Goal: Information Seeking & Learning: Learn about a topic

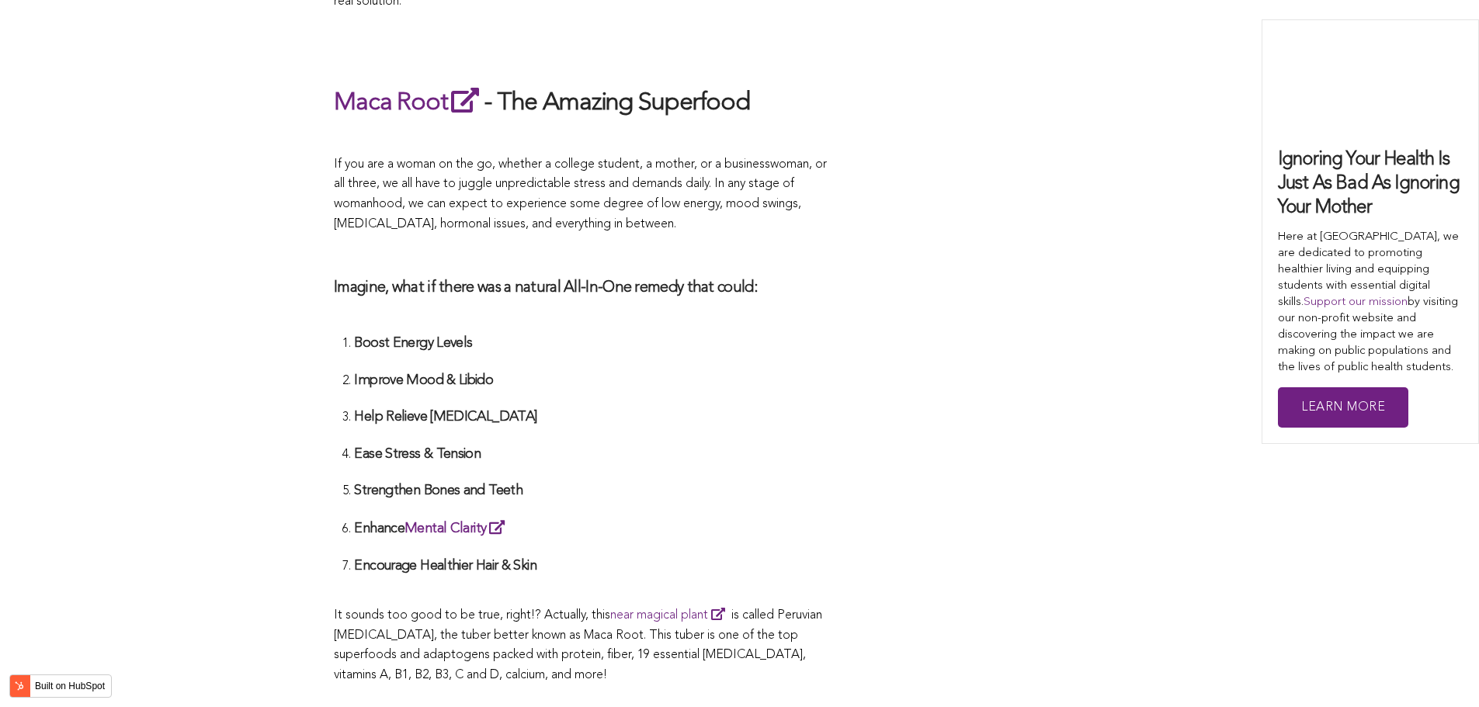
scroll to position [4777, 0]
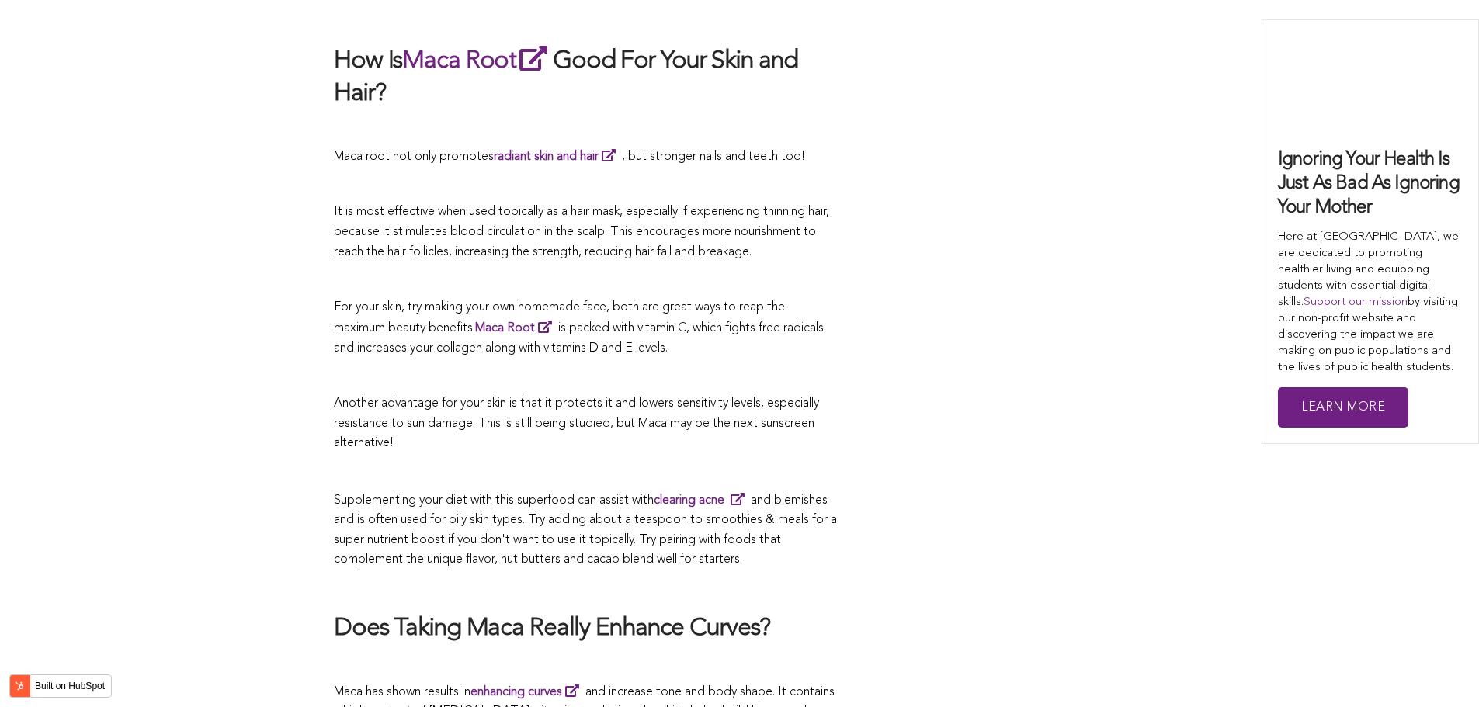
click at [671, 398] on span "Another advantage for your skin is that it protects it and lowers sensitivity l…" at bounding box center [576, 424] width 485 height 52
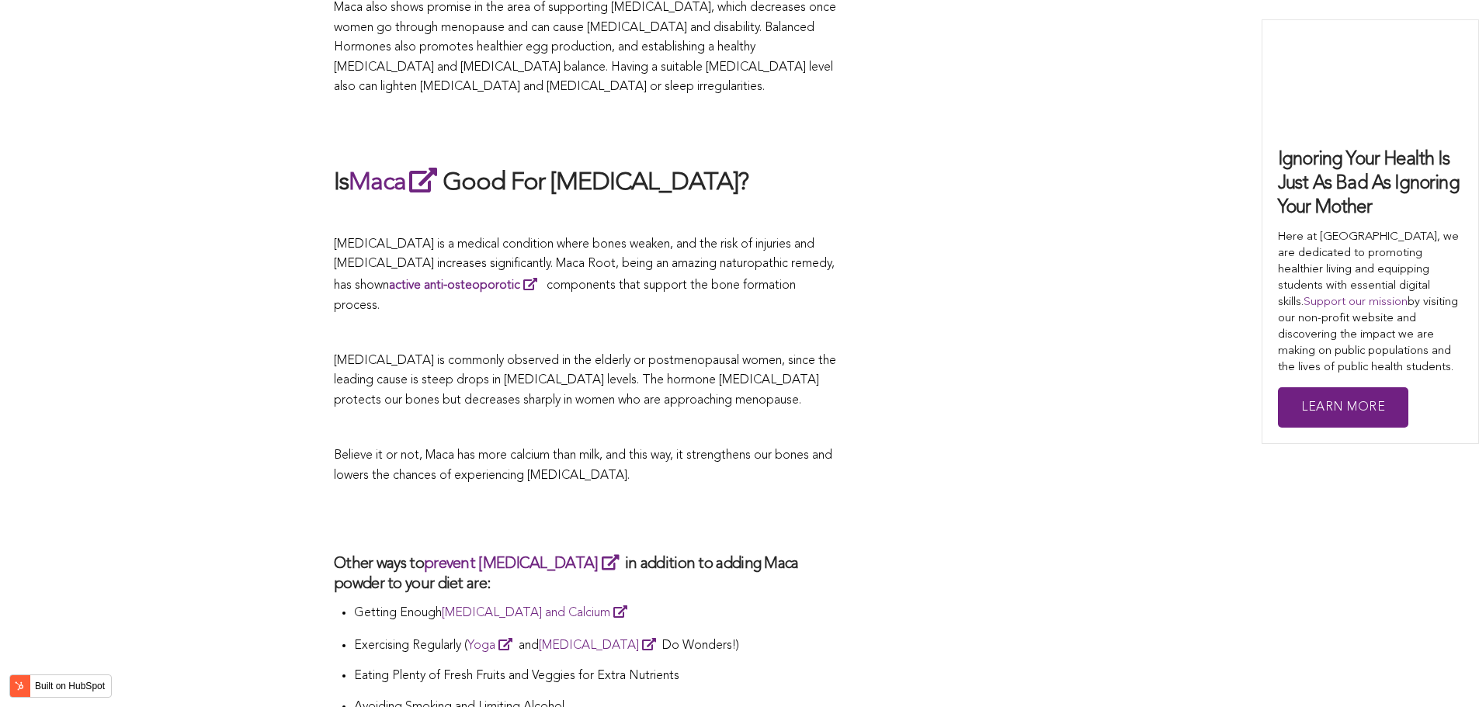
click at [753, 353] on p "[MEDICAL_DATA] is commonly observed in the elderly or postmenopausal women, sin…" at bounding box center [586, 382] width 505 height 60
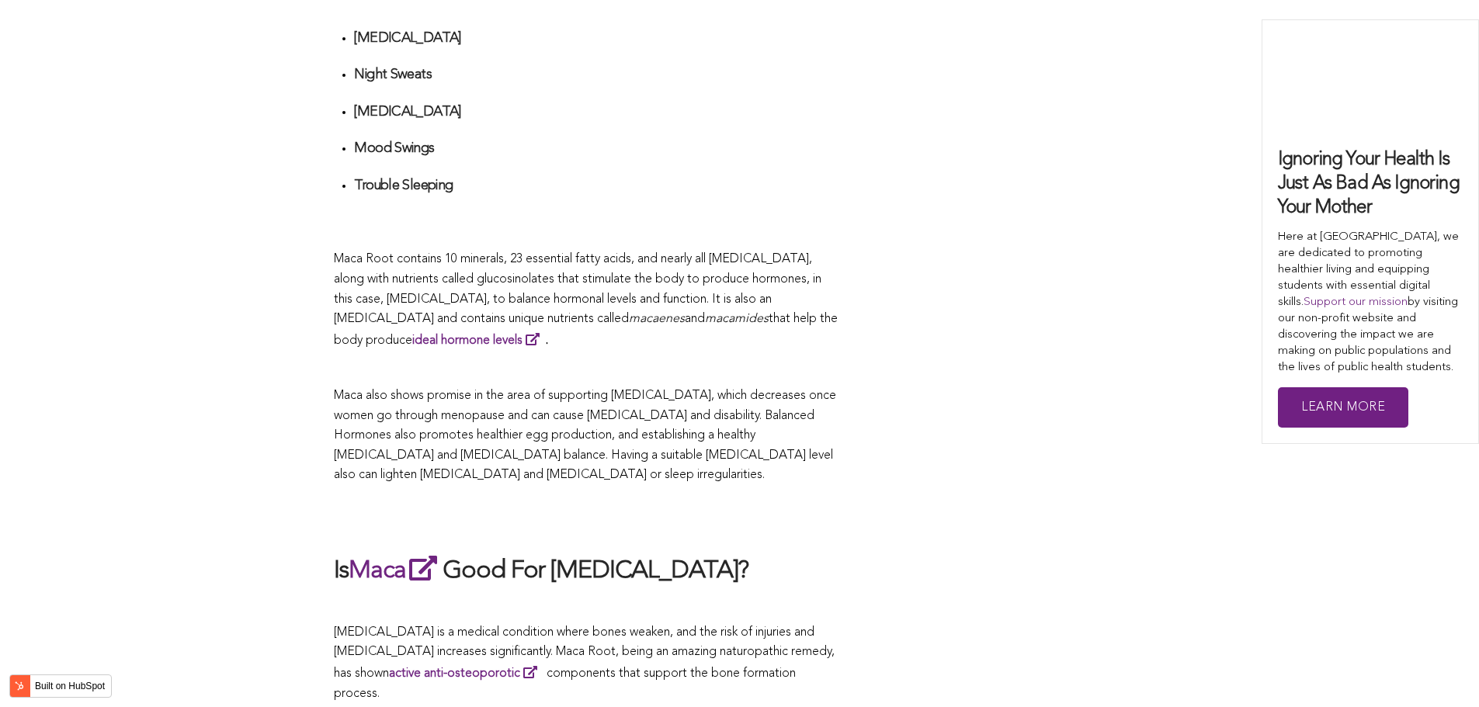
scroll to position [3430, 0]
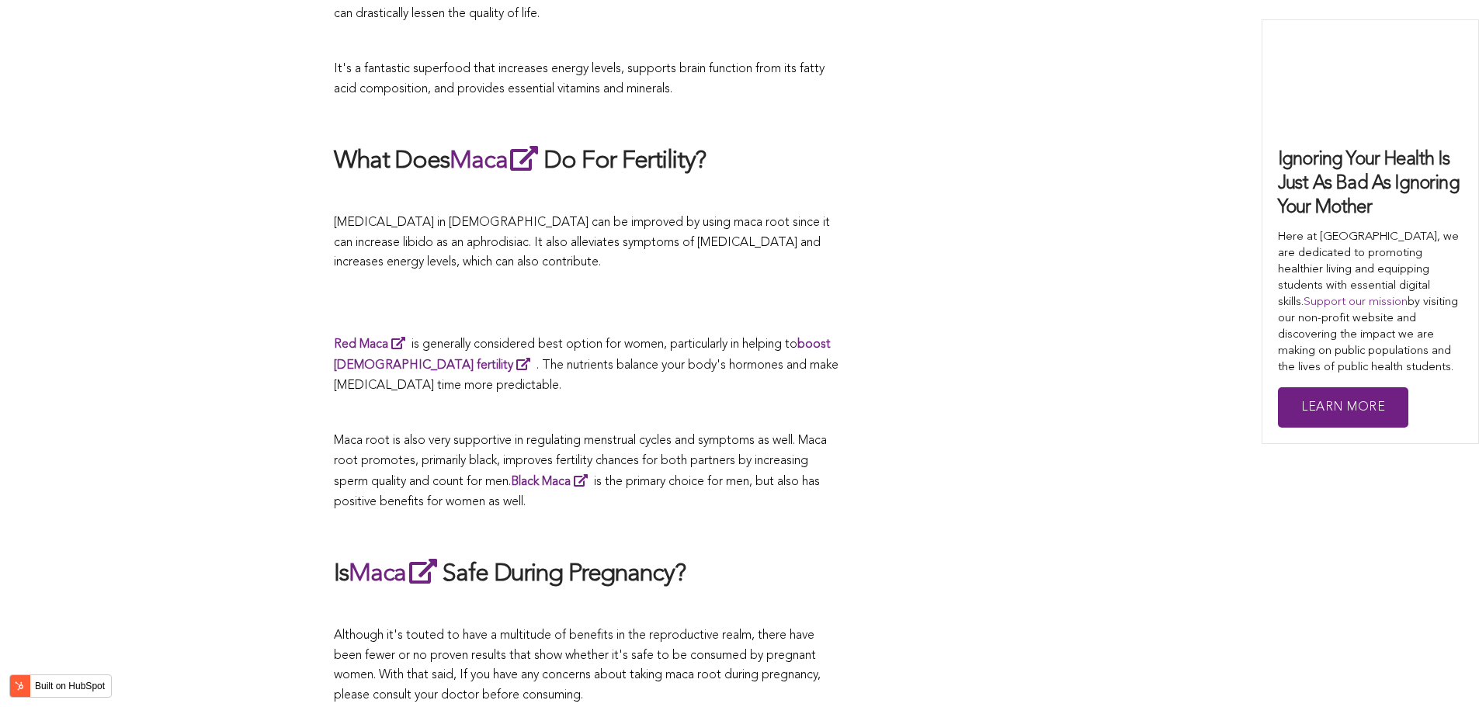
scroll to position [5025, 0]
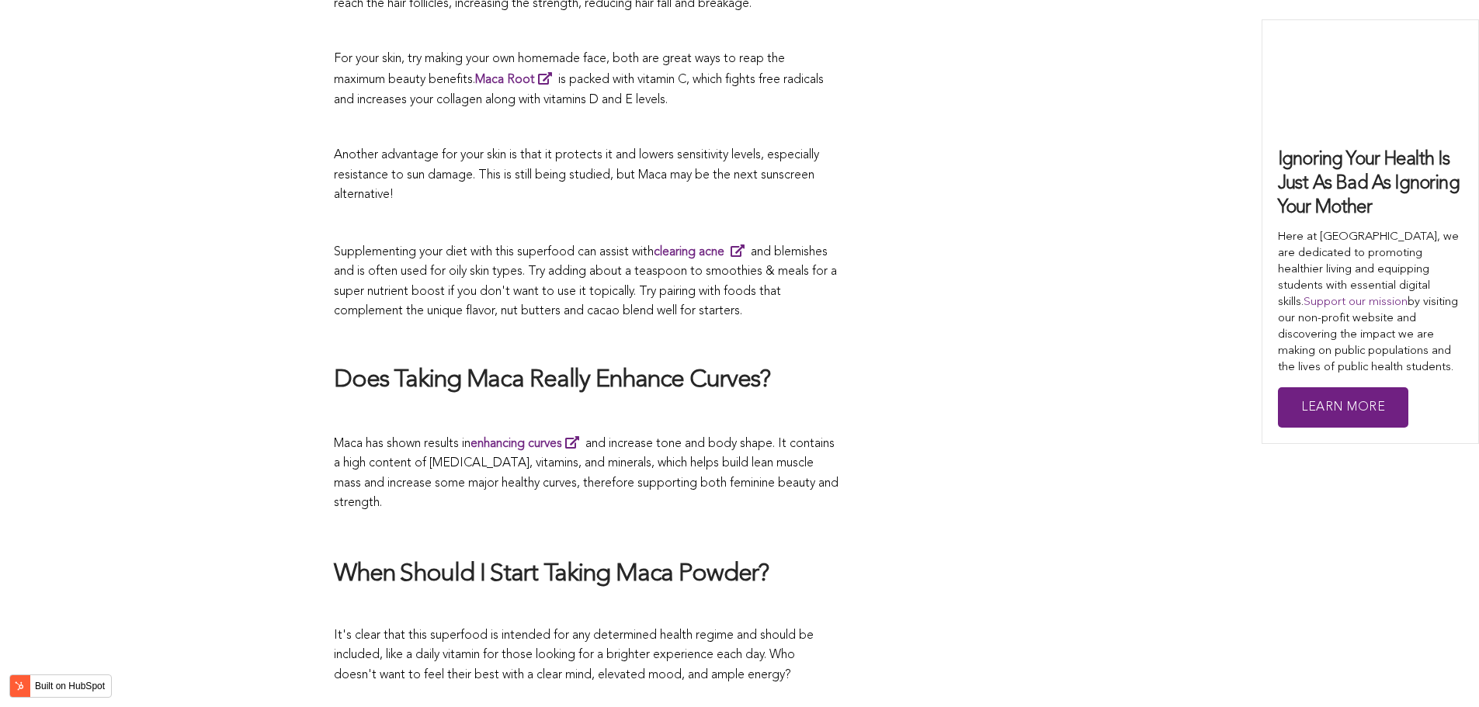
click at [604, 405] on p at bounding box center [586, 415] width 505 height 20
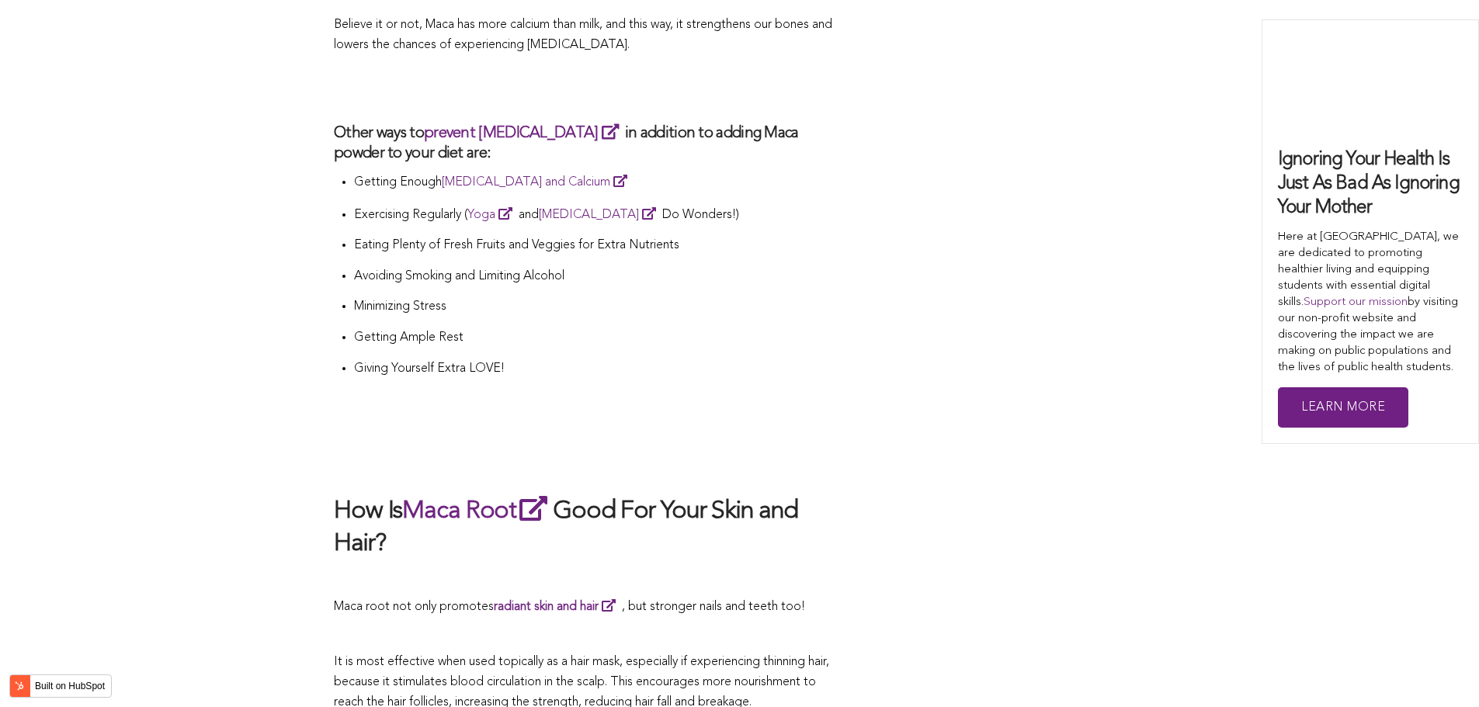
scroll to position [4959, 0]
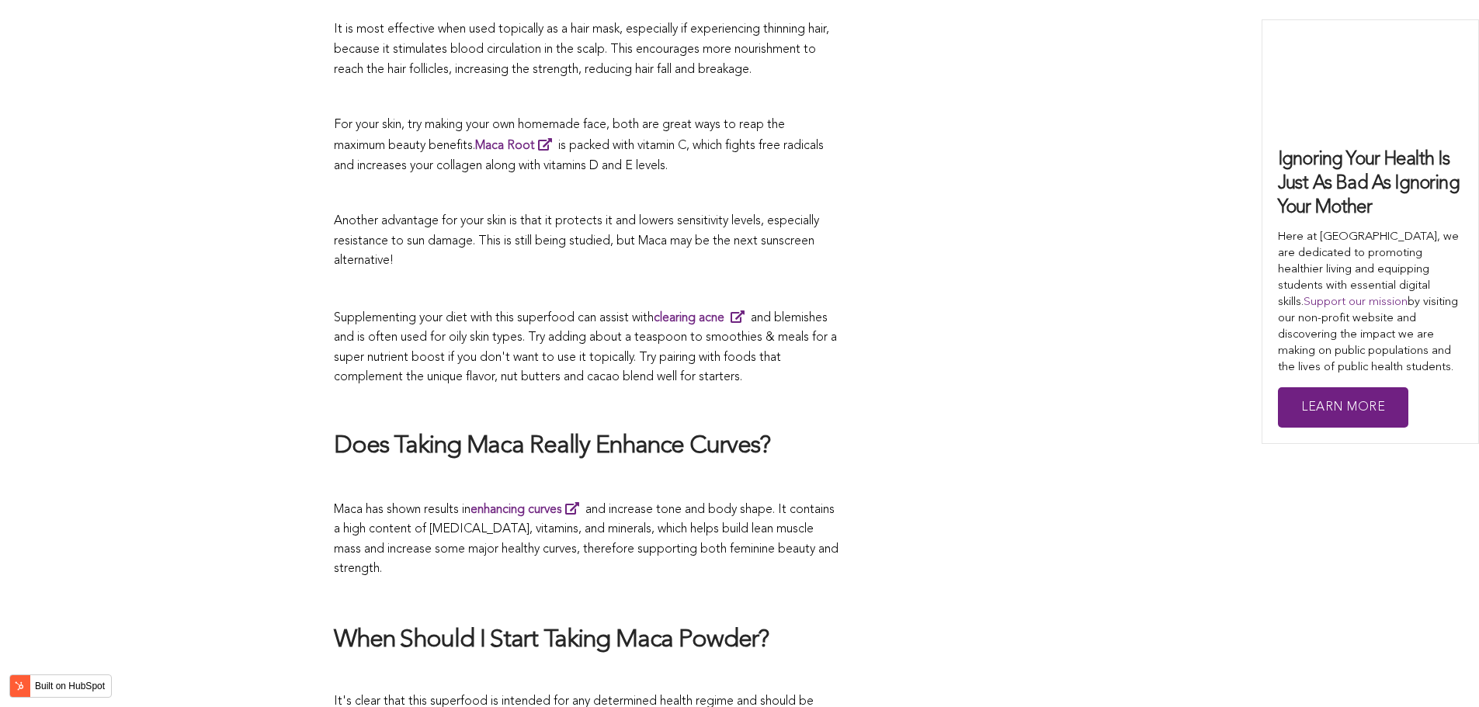
click at [672, 396] on p at bounding box center [586, 406] width 505 height 20
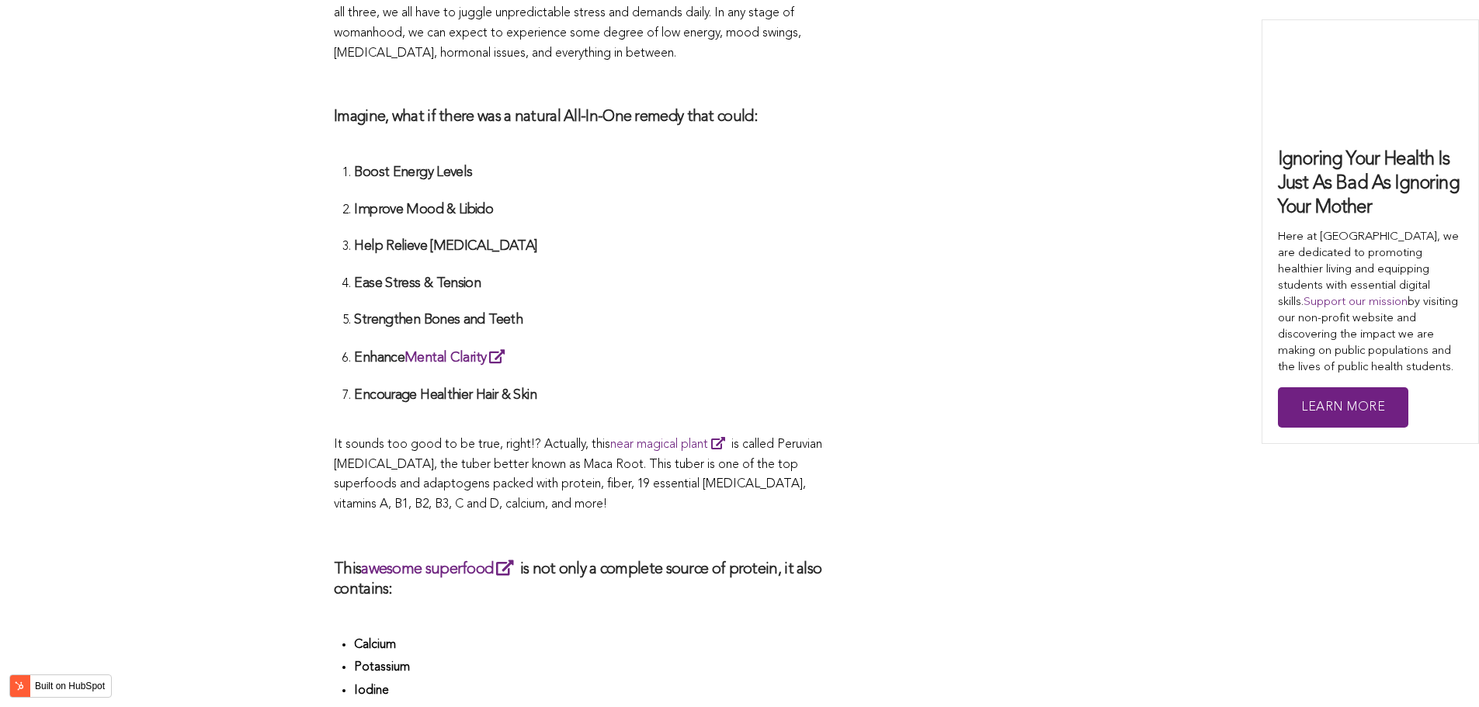
scroll to position [3255, 0]
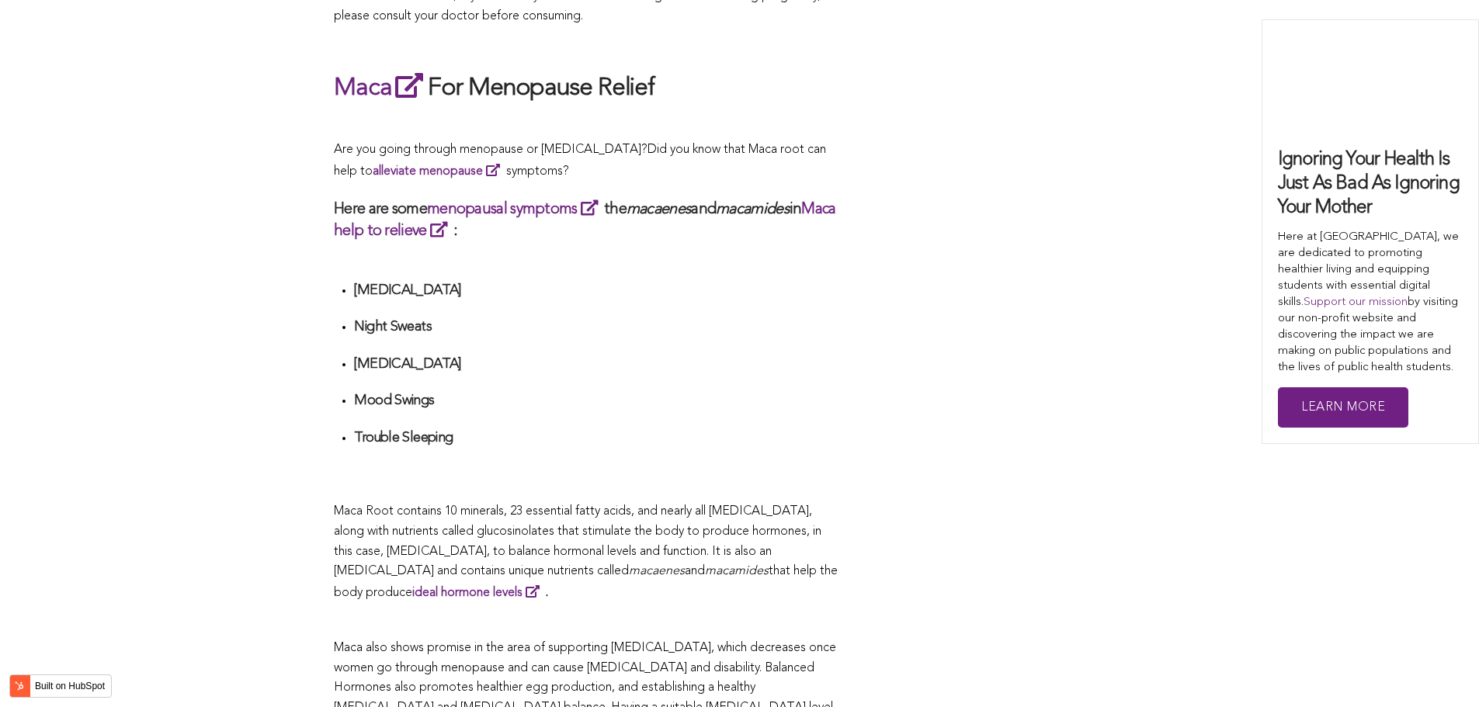
click at [811, 356] on li "[MEDICAL_DATA]" at bounding box center [596, 370] width 485 height 29
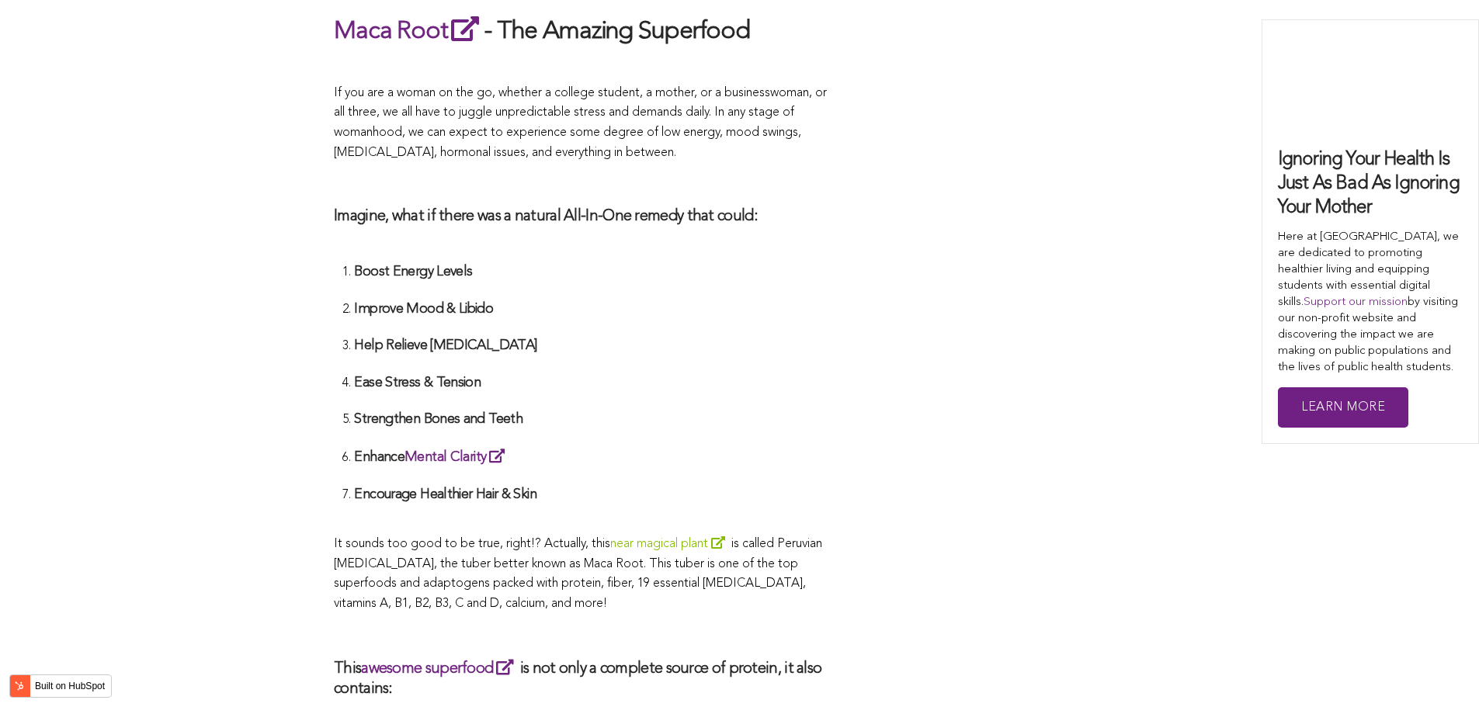
scroll to position [3306, 0]
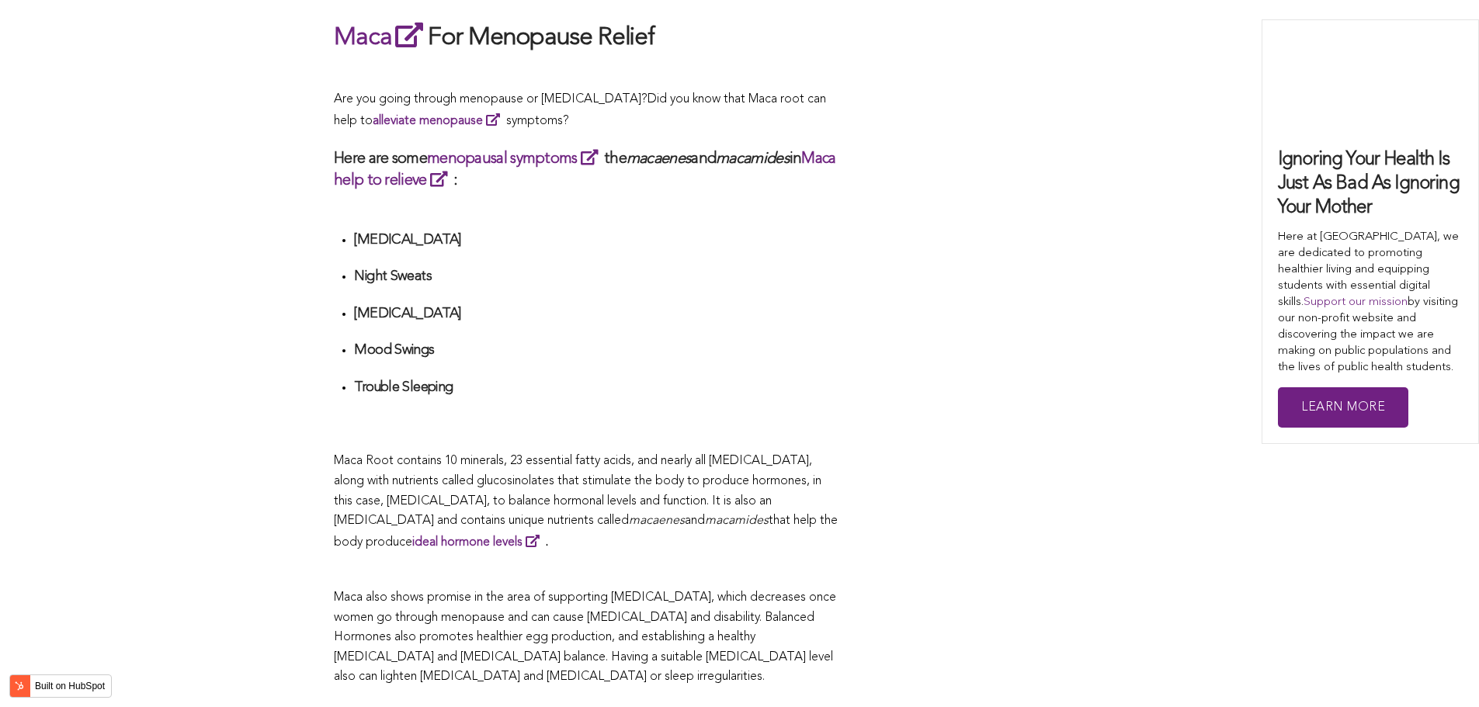
click at [603, 353] on ul "[MEDICAL_DATA] Night Sweats [MEDICAL_DATA] Mood Swings Trouble Sleeping" at bounding box center [596, 332] width 485 height 202
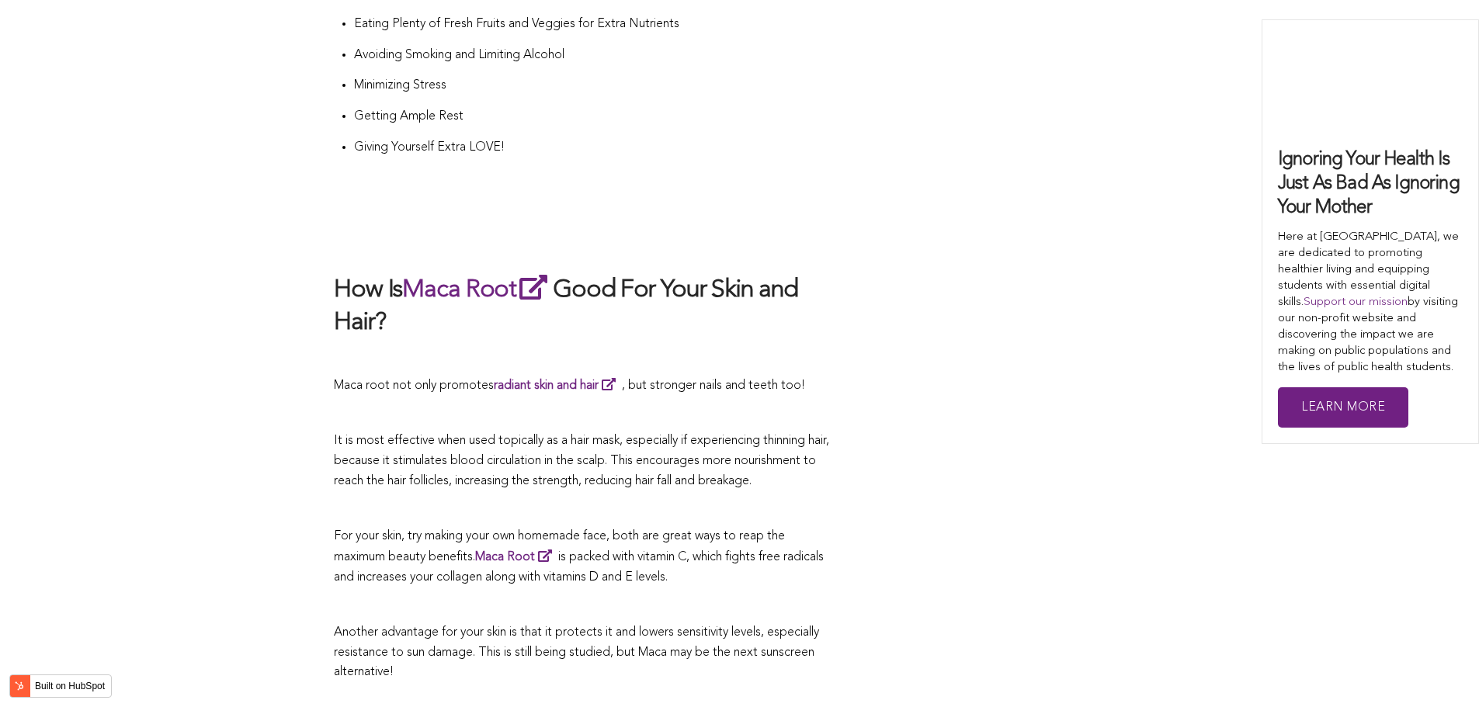
scroll to position [3267, 0]
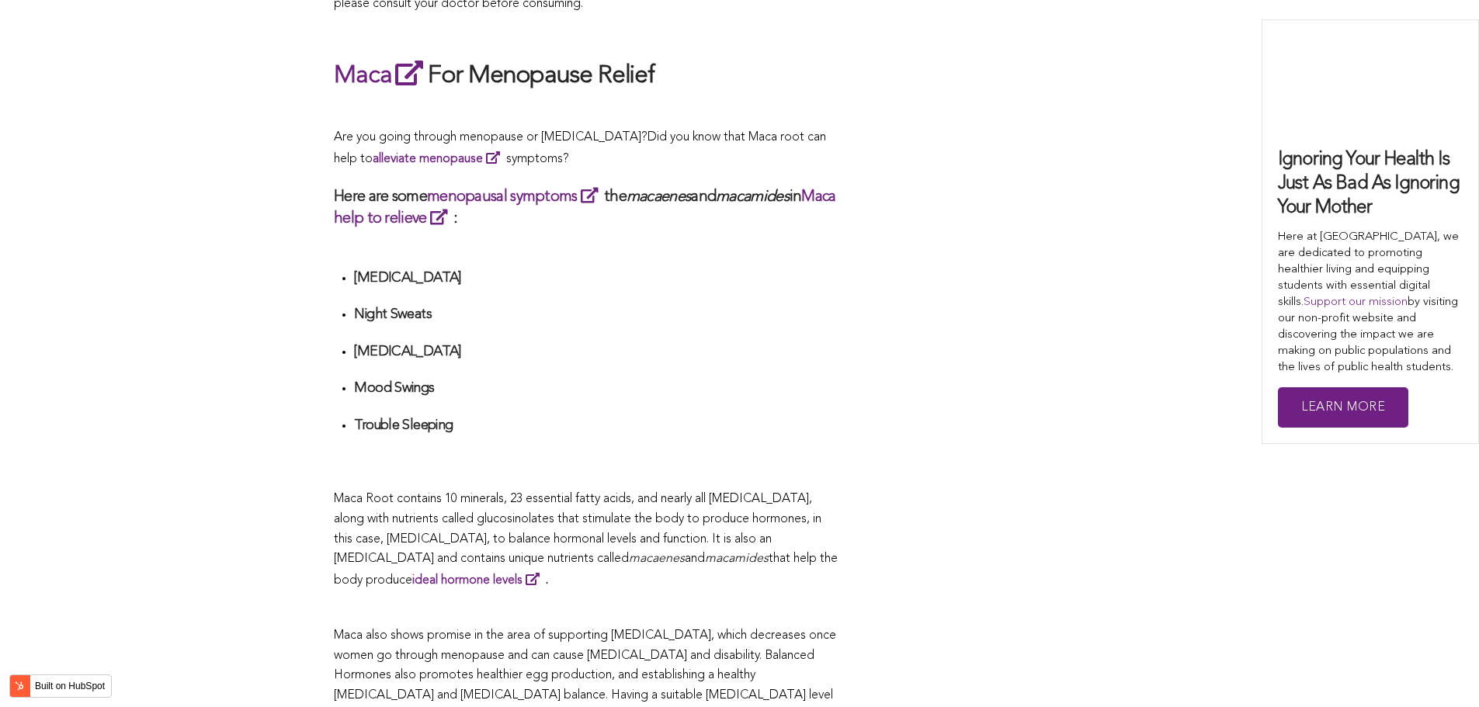
click at [903, 353] on div "CONTRIBUTORS [PERSON_NAME] Share this What Are The Health Benefits of Maca For …" at bounding box center [739, 125] width 811 height 5492
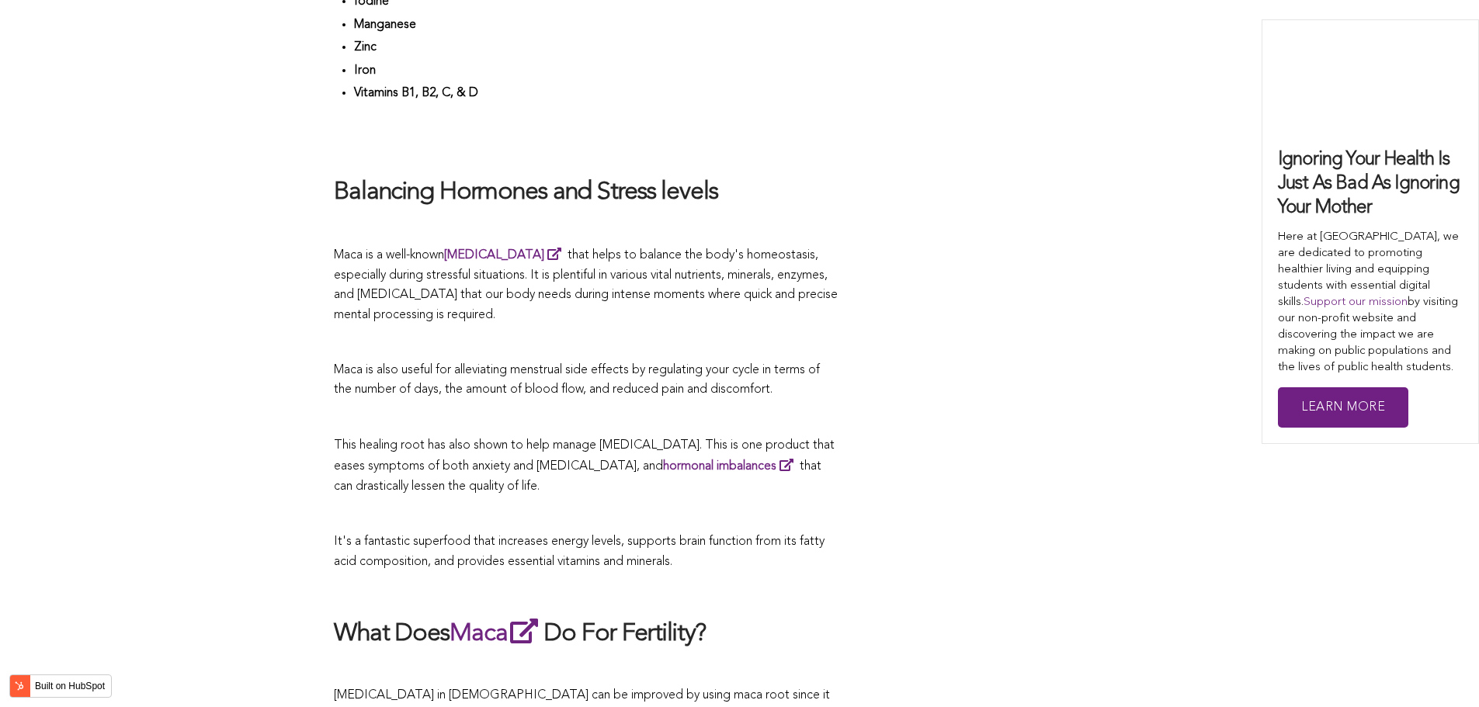
scroll to position [3889, 0]
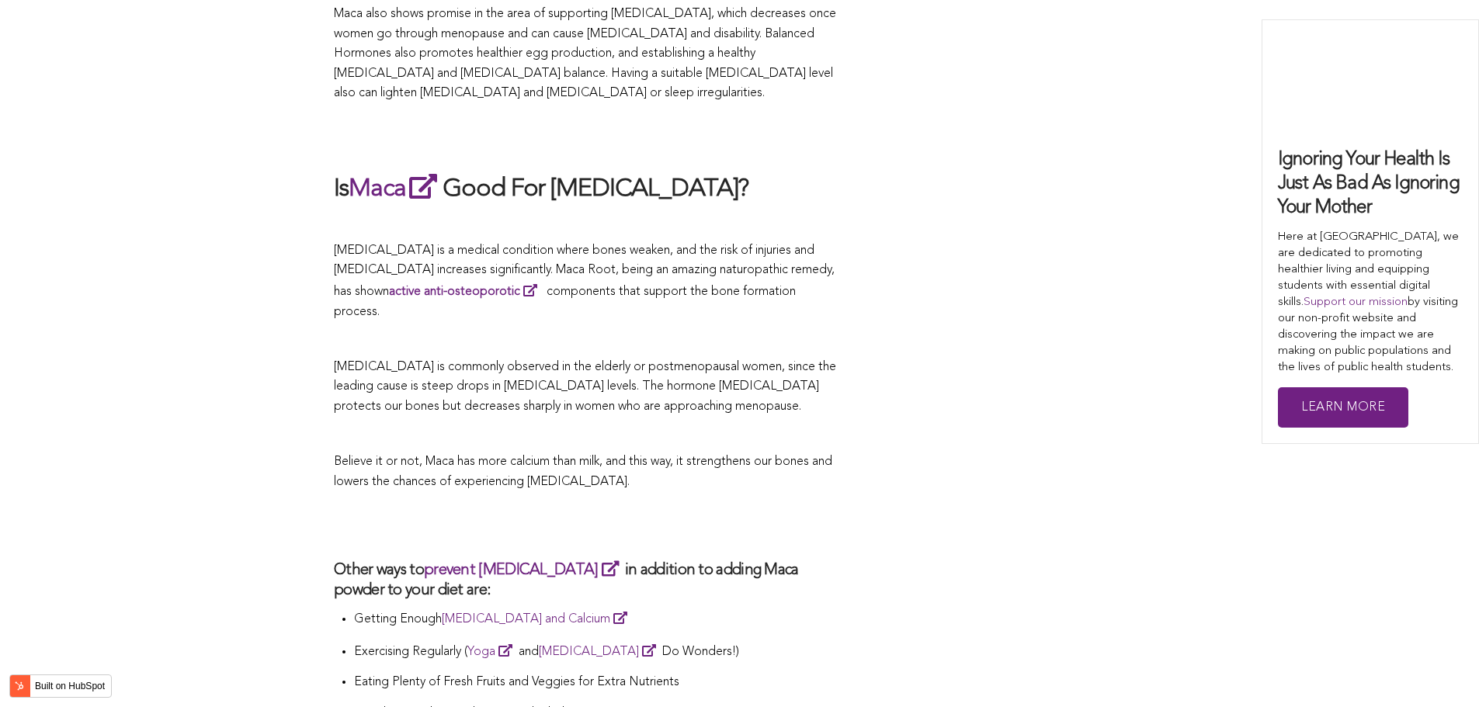
click at [794, 358] on p "[MEDICAL_DATA] is commonly observed in the elderly or postmenopausal women, sin…" at bounding box center [586, 388] width 505 height 60
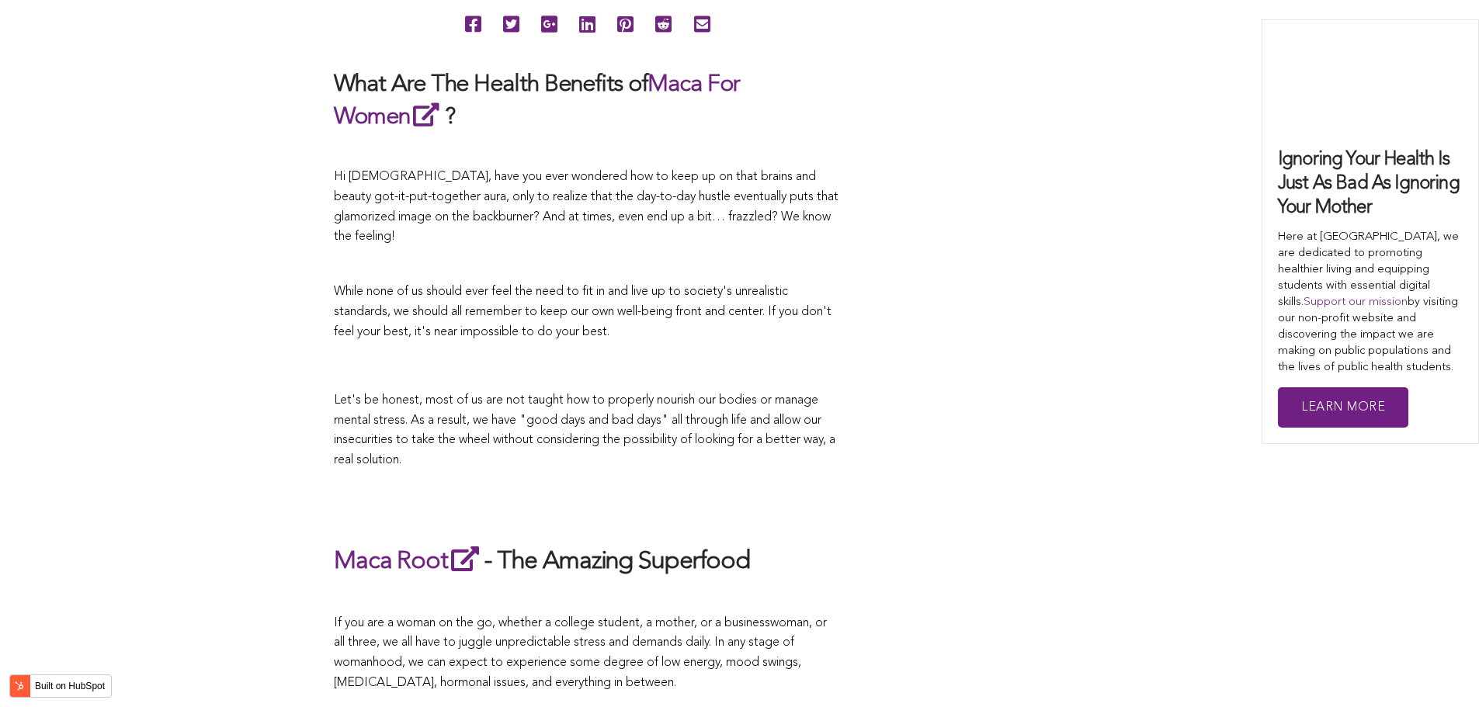
scroll to position [3003, 0]
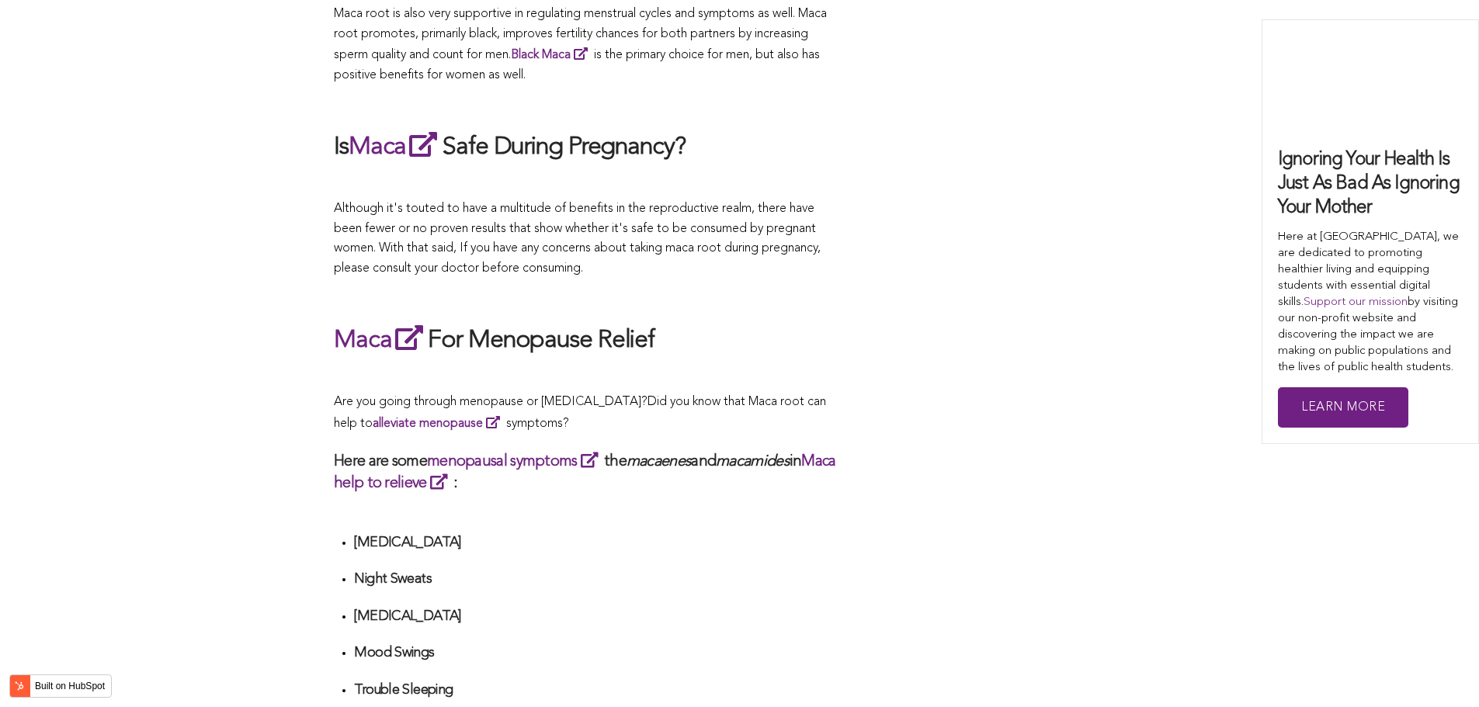
click at [633, 366] on p at bounding box center [586, 376] width 505 height 20
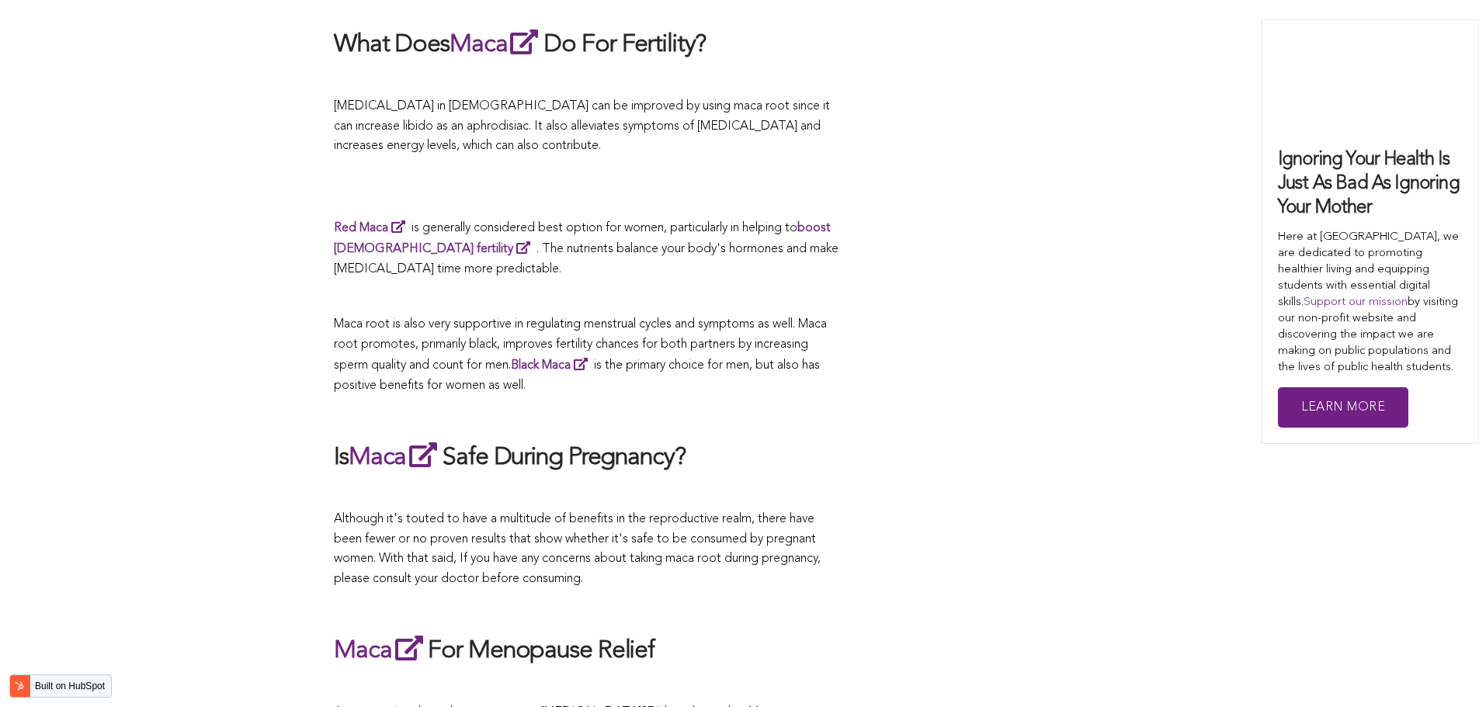
scroll to position [2537, 0]
